Goal: Transaction & Acquisition: Purchase product/service

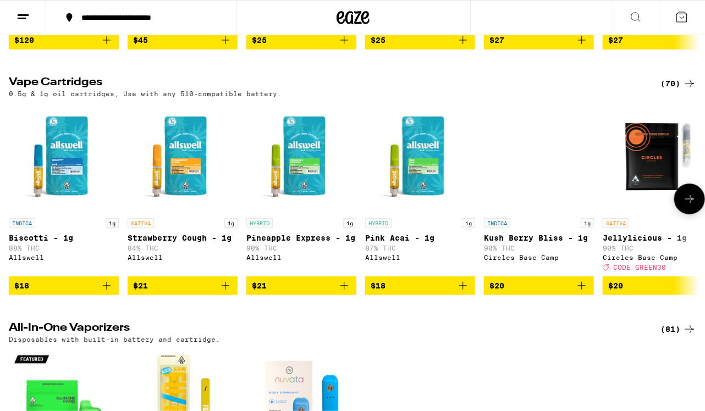
scroll to position [1382, 0]
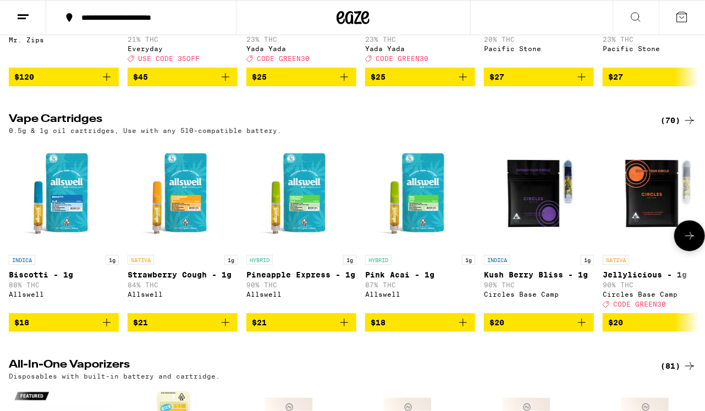
click at [695, 242] on icon at bounding box center [689, 235] width 13 height 13
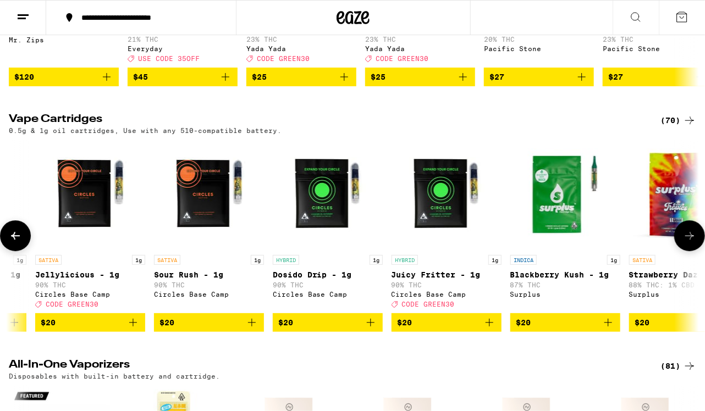
click at [691, 242] on icon at bounding box center [689, 235] width 13 height 13
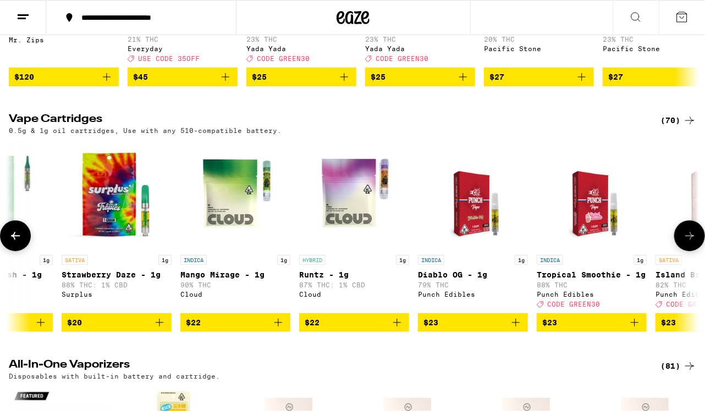
click at [691, 242] on icon at bounding box center [689, 235] width 13 height 13
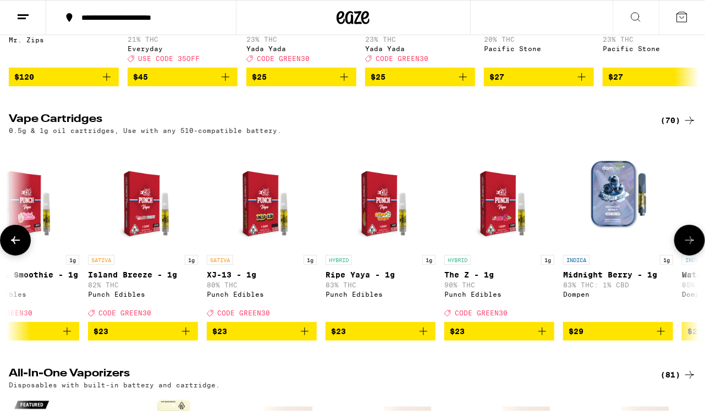
click at [691, 256] on button at bounding box center [689, 240] width 31 height 31
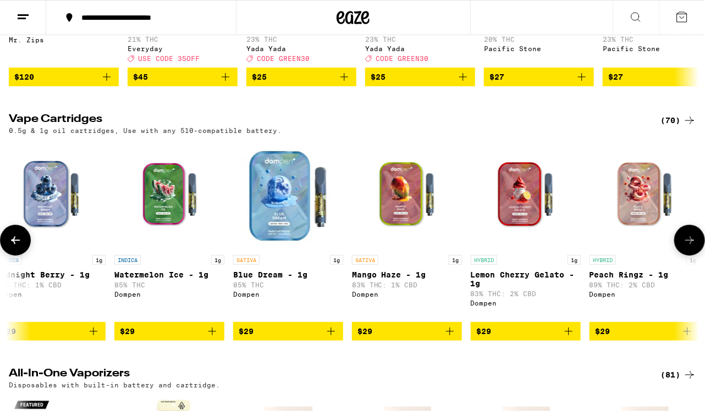
click at [691, 256] on button at bounding box center [689, 240] width 31 height 31
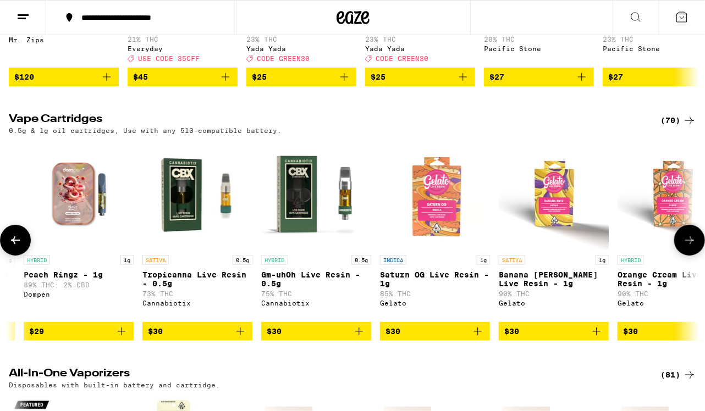
scroll to position [0, 2836]
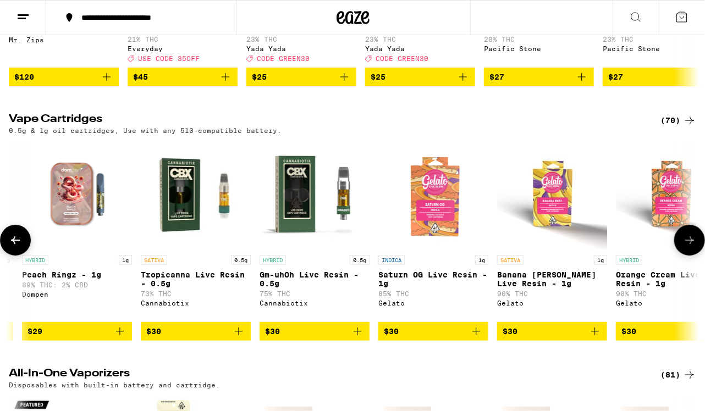
click at [691, 256] on button at bounding box center [689, 240] width 31 height 31
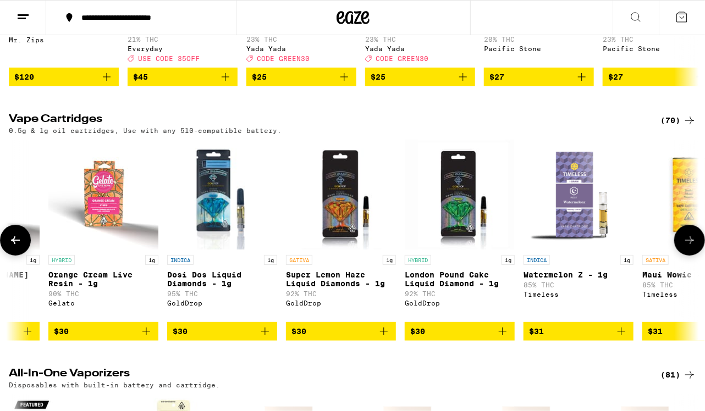
click at [691, 256] on button at bounding box center [689, 240] width 31 height 31
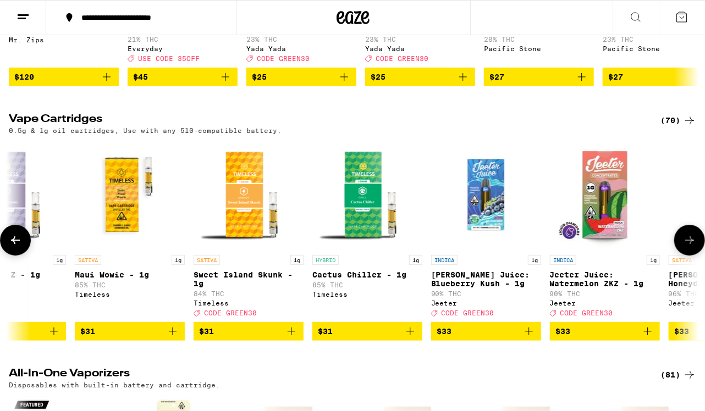
click at [691, 256] on button at bounding box center [689, 240] width 31 height 31
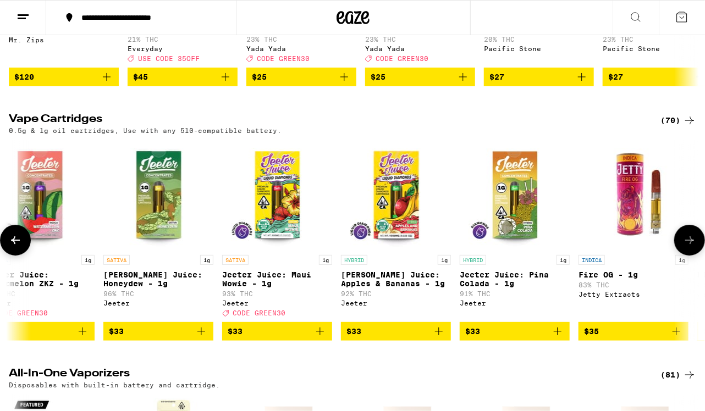
scroll to position [0, 4538]
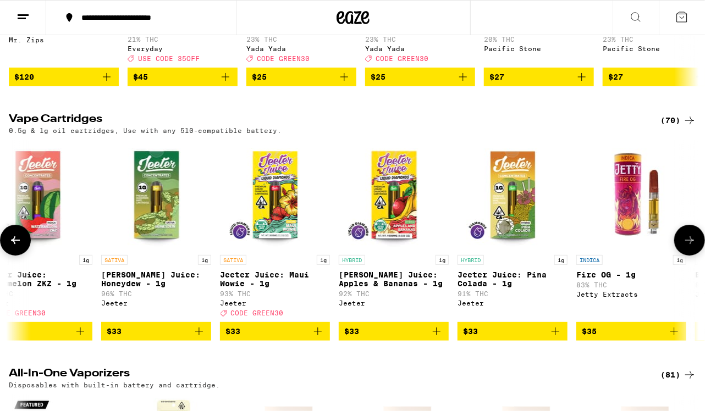
click at [691, 256] on button at bounding box center [689, 240] width 31 height 31
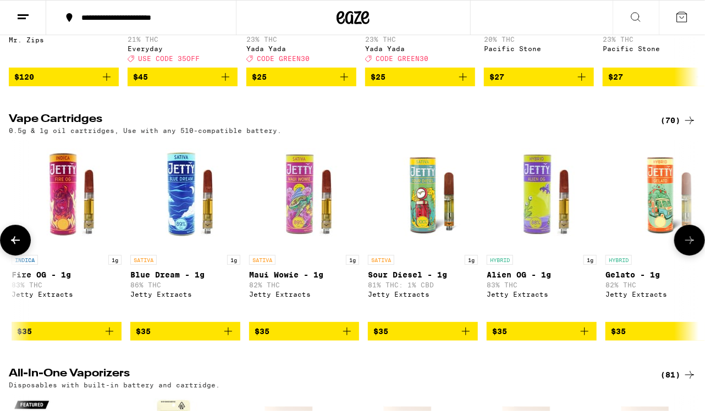
scroll to position [0, 5105]
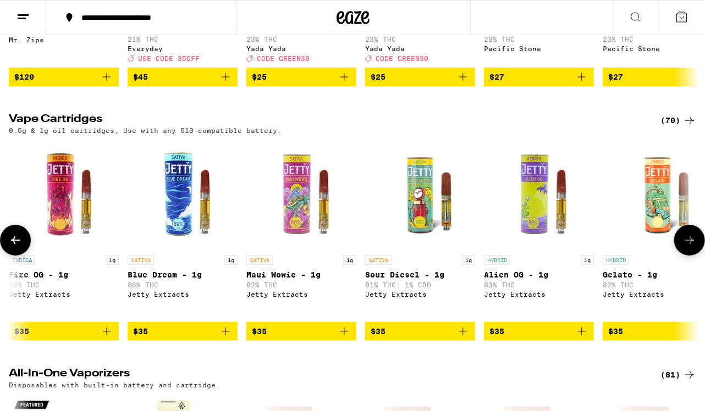
click at [691, 256] on button at bounding box center [689, 240] width 31 height 31
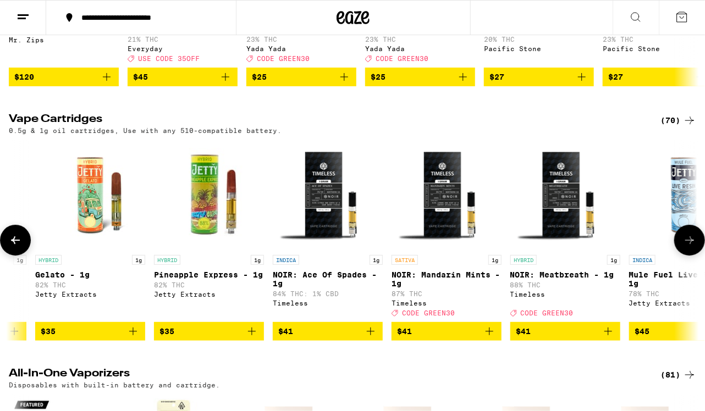
click at [691, 256] on button at bounding box center [689, 240] width 31 height 31
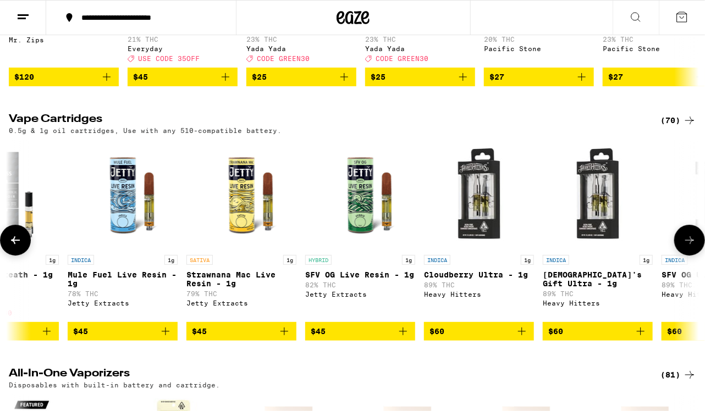
scroll to position [0, 6239]
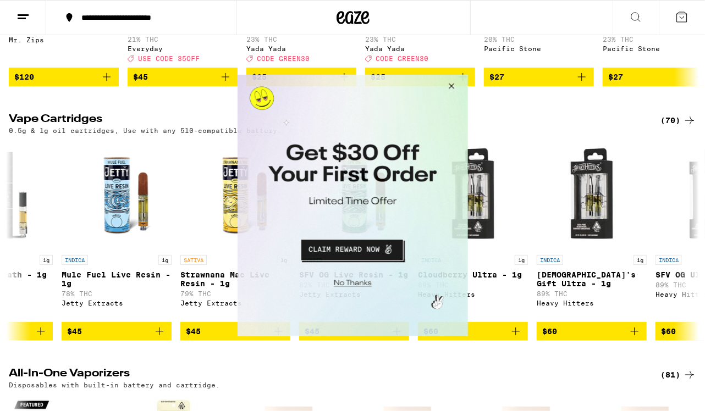
click at [448, 82] on button "Close Modal" at bounding box center [449, 87] width 30 height 26
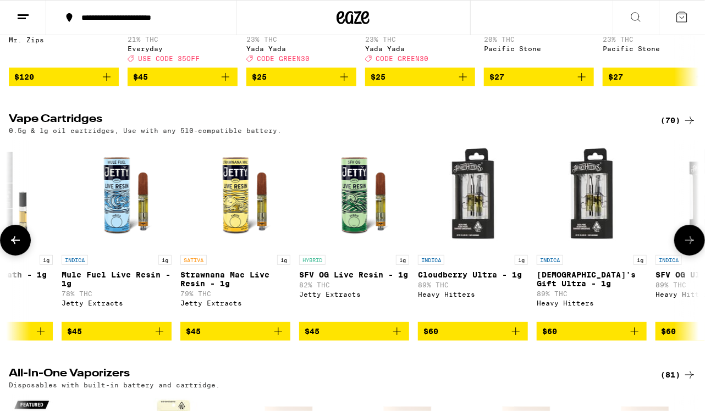
click at [21, 247] on icon at bounding box center [15, 240] width 13 height 13
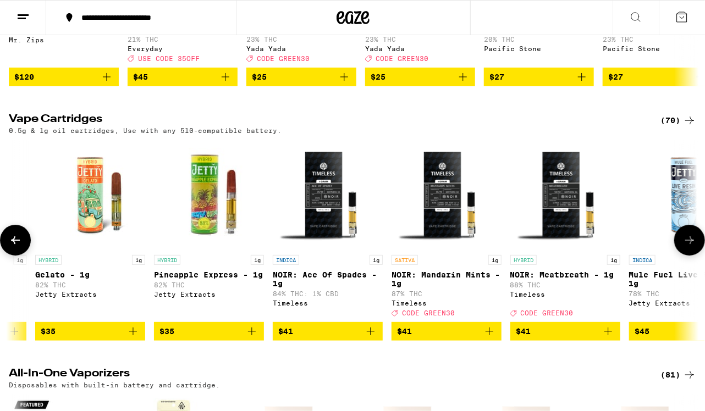
click at [22, 256] on button at bounding box center [15, 240] width 31 height 31
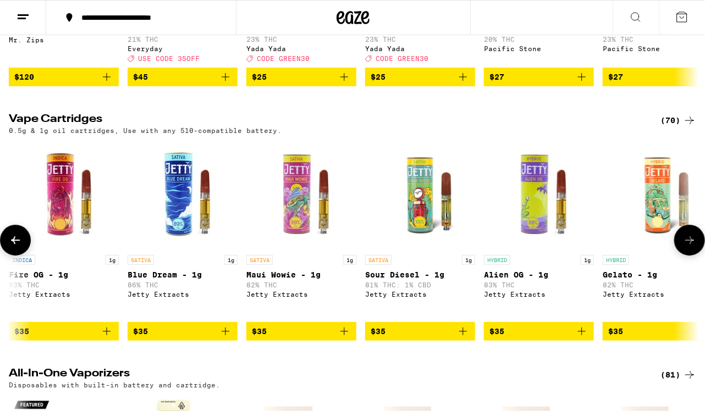
click at [22, 256] on button at bounding box center [15, 240] width 31 height 31
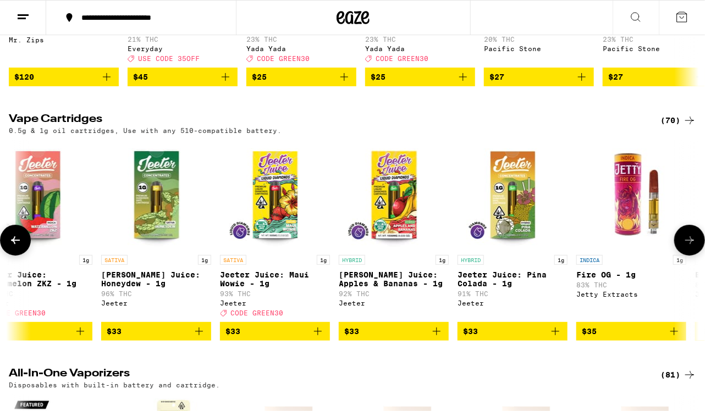
click at [22, 256] on button at bounding box center [15, 240] width 31 height 31
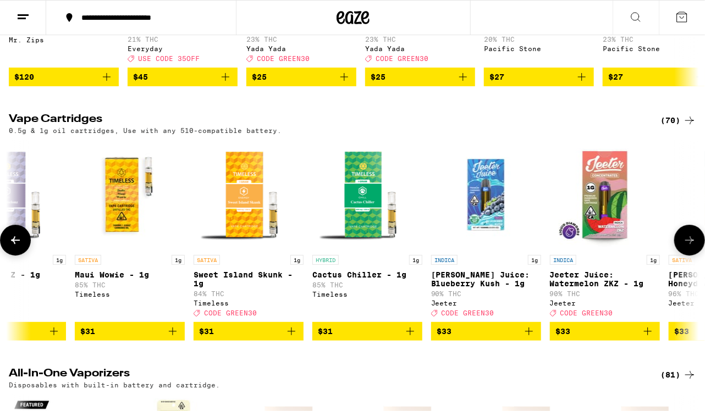
click at [22, 256] on button at bounding box center [15, 240] width 31 height 31
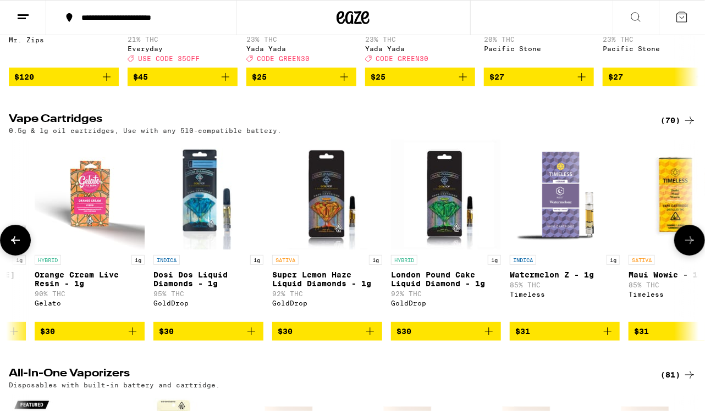
scroll to position [0, 3403]
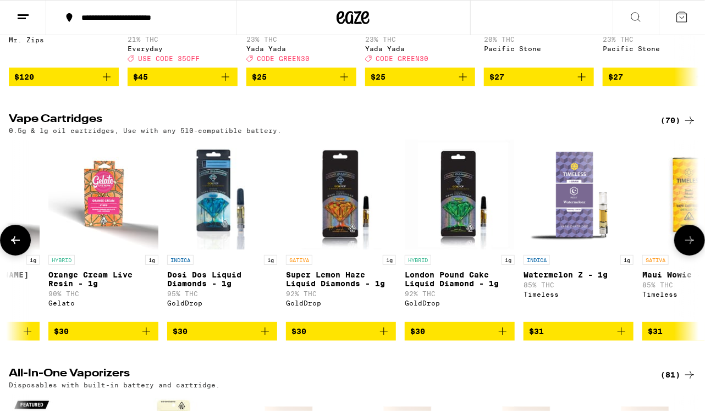
click at [691, 247] on icon at bounding box center [689, 240] width 13 height 13
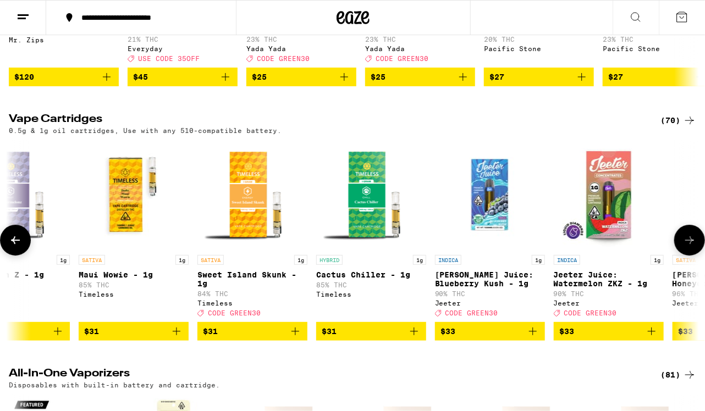
scroll to position [0, 3970]
